Goal: Information Seeking & Learning: Find specific fact

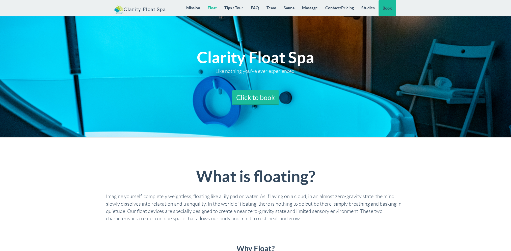
click at [210, 6] on link "Float" at bounding box center [212, 8] width 17 height 16
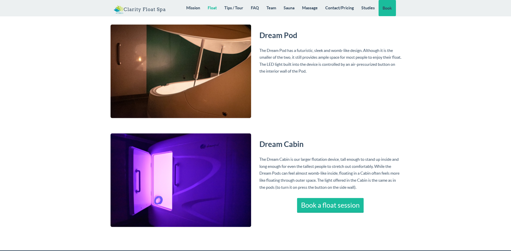
scroll to position [980, 0]
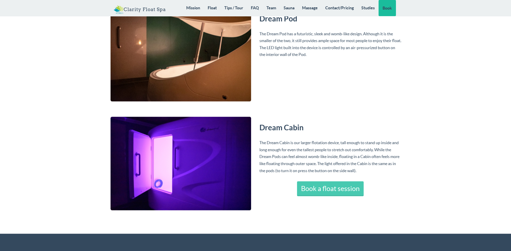
click at [323, 189] on link "Book a float session" at bounding box center [330, 188] width 67 height 15
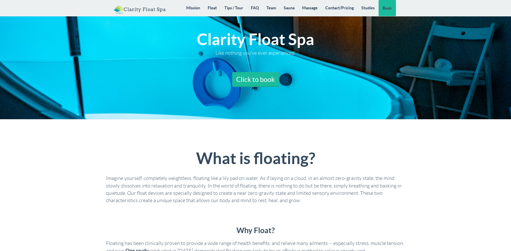
scroll to position [0, 0]
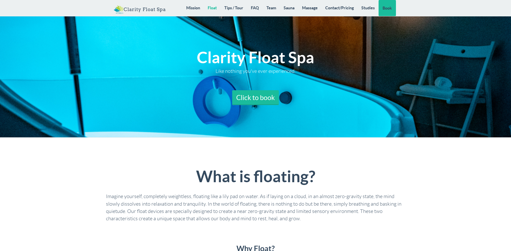
click at [215, 9] on link "Float" at bounding box center [212, 8] width 17 height 16
click at [335, 8] on link "Contact/Pricing" at bounding box center [339, 8] width 36 height 16
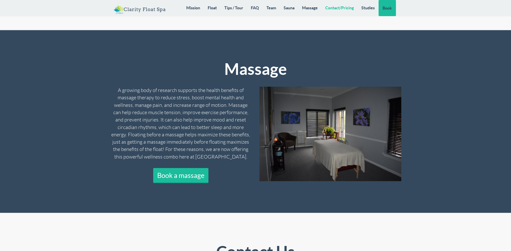
scroll to position [4046, 0]
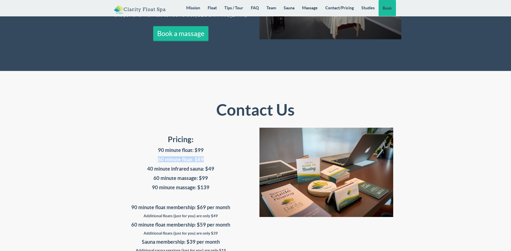
drag, startPoint x: 158, startPoint y: 103, endPoint x: 204, endPoint y: 104, distance: 45.9
click at [204, 157] on h4 "60 minute float: $89" at bounding box center [181, 160] width 142 height 6
drag, startPoint x: 204, startPoint y: 104, endPoint x: 226, endPoint y: 101, distance: 21.6
click at [226, 157] on h4 "60 minute float: $89" at bounding box center [181, 160] width 142 height 6
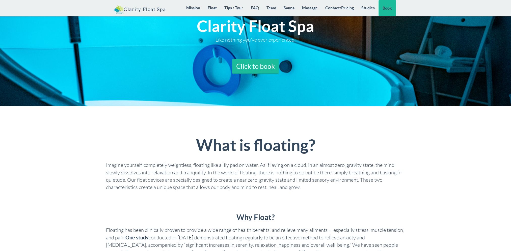
scroll to position [0, 0]
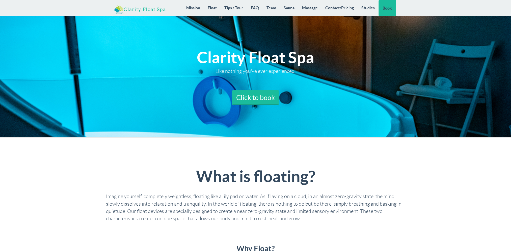
click at [135, 12] on link "Clarity Float Spa" at bounding box center [140, 7] width 60 height 15
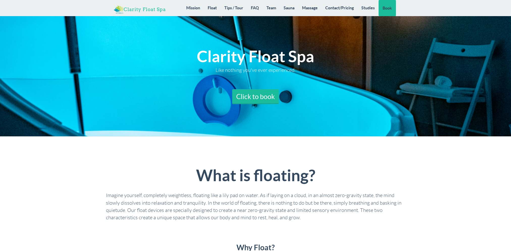
scroll to position [1, 0]
click at [234, 8] on link "Tips / Tour" at bounding box center [234, 8] width 26 height 16
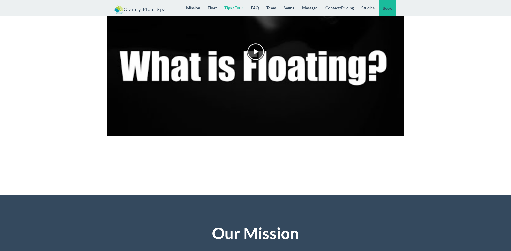
scroll to position [1198, 0]
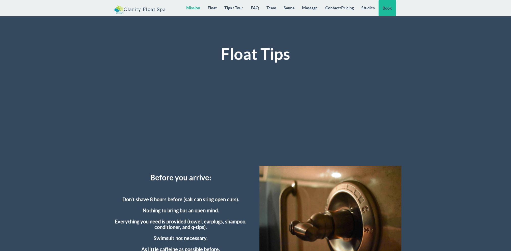
click at [192, 7] on link "Mission" at bounding box center [192, 8] width 21 height 16
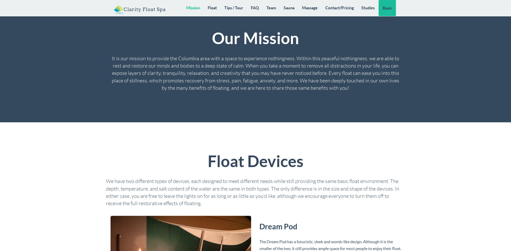
scroll to position [756, 0]
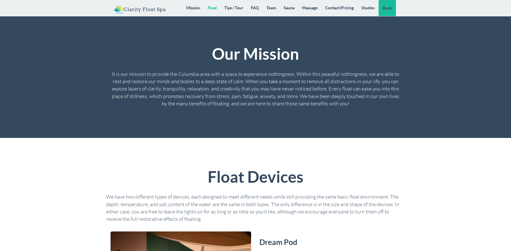
click at [212, 8] on link "Float" at bounding box center [212, 8] width 17 height 16
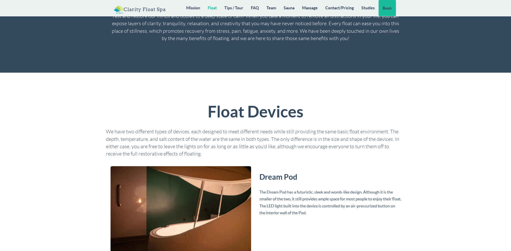
scroll to position [879, 0]
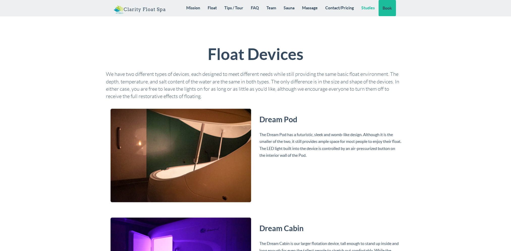
click at [364, 7] on link "Studies" at bounding box center [368, 8] width 21 height 16
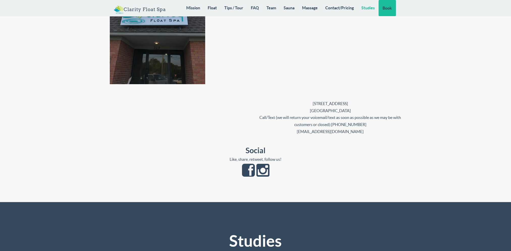
scroll to position [4618, 0]
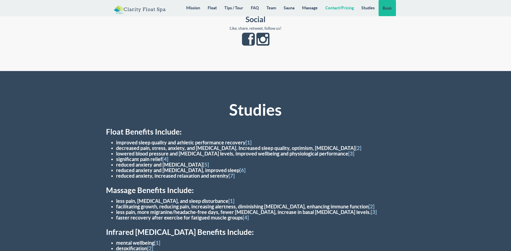
click at [340, 7] on link "Contact/Pricing" at bounding box center [339, 8] width 36 height 16
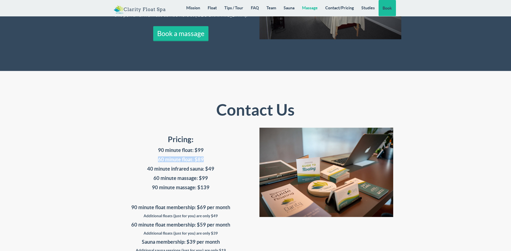
click at [305, 10] on link "Massage" at bounding box center [309, 8] width 23 height 16
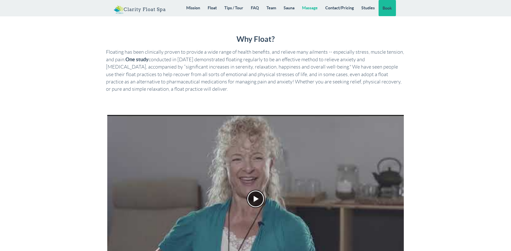
scroll to position [177, 0]
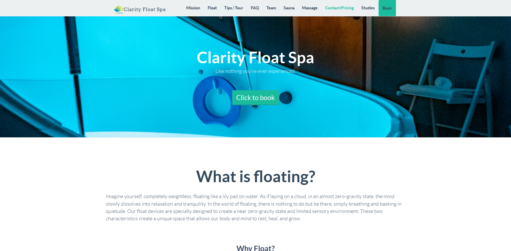
click at [348, 7] on link "Contact/Pricing" at bounding box center [339, 8] width 36 height 16
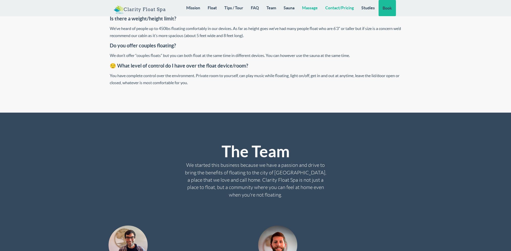
scroll to position [4046, 0]
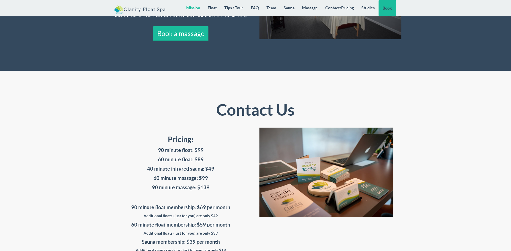
click at [197, 9] on link "Mission" at bounding box center [192, 8] width 21 height 16
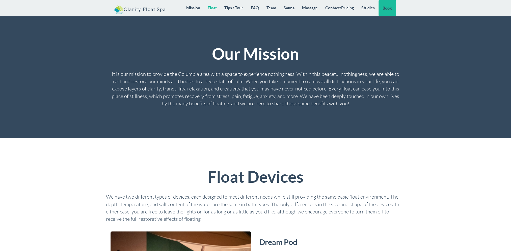
click at [211, 6] on link "Float" at bounding box center [212, 8] width 17 height 16
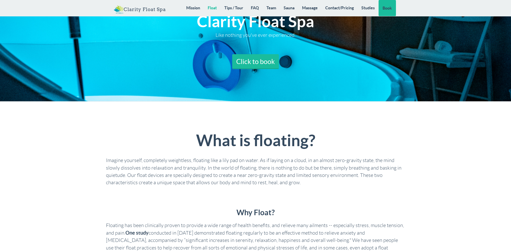
scroll to position [0, 0]
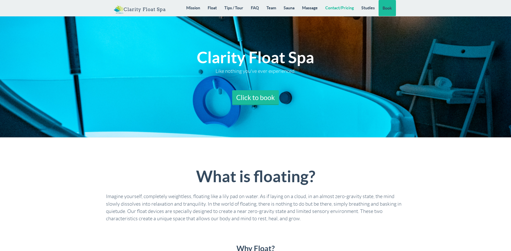
click at [341, 8] on link "Contact/Pricing" at bounding box center [339, 8] width 36 height 16
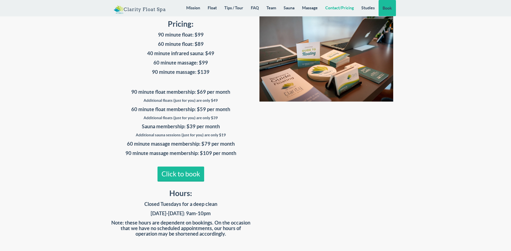
scroll to position [4173, 0]
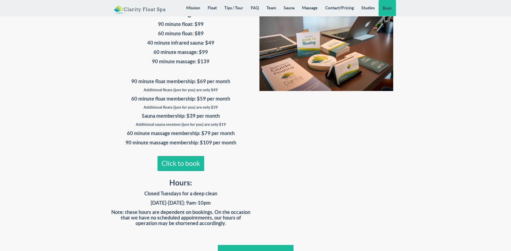
drag, startPoint x: 147, startPoint y: 127, endPoint x: 218, endPoint y: 146, distance: 73.8
click at [218, 146] on div "Pricing: 90 minute float: $99 60 minute float: $89 40 minute infrared sauna: $4…" at bounding box center [181, 119] width 150 height 235
copy div "Hours: Closed Tuesdays for a deep clean Thursday-Monday: 9am-10pm"
